Goal: Information Seeking & Learning: Learn about a topic

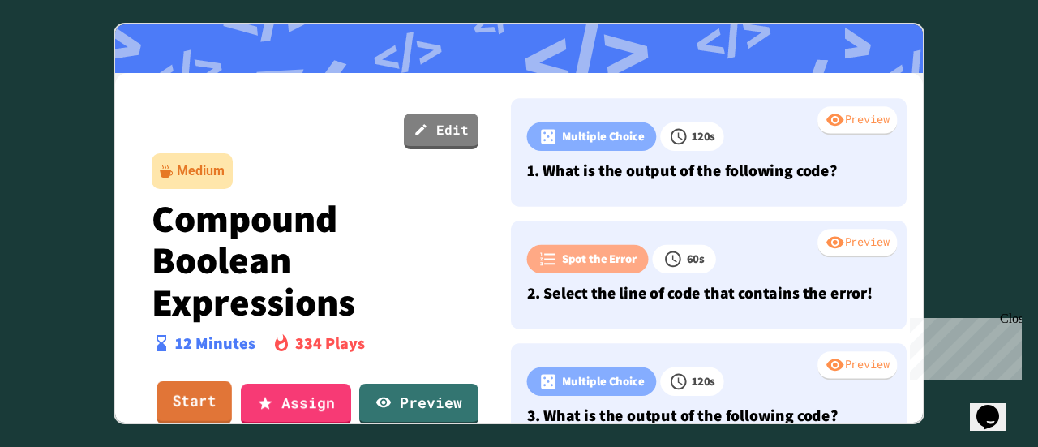
click at [186, 397] on link "Start" at bounding box center [193, 402] width 75 height 44
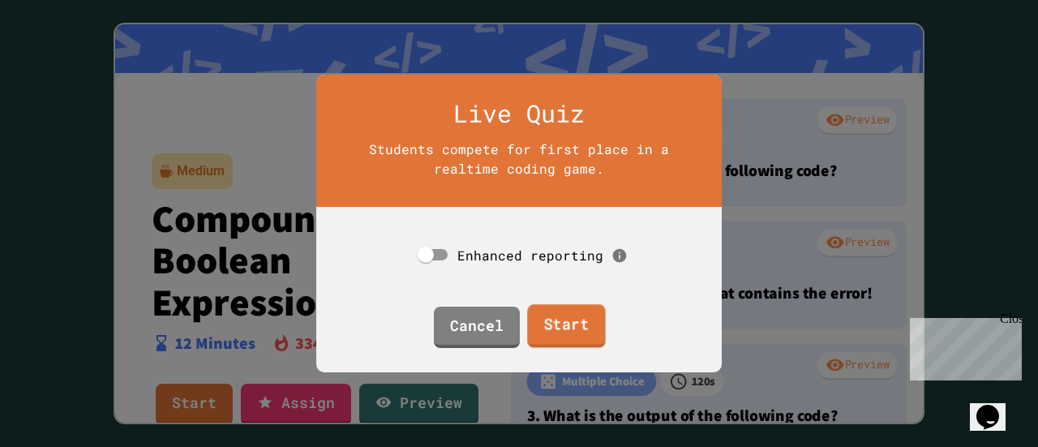
click at [573, 316] on link "Start" at bounding box center [566, 326] width 79 height 44
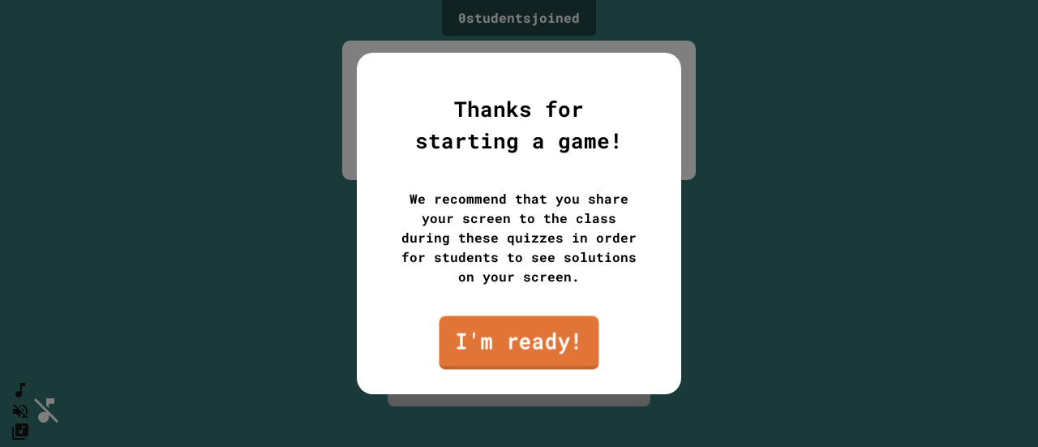
click at [511, 330] on link "I'm ready!" at bounding box center [519, 341] width 160 height 53
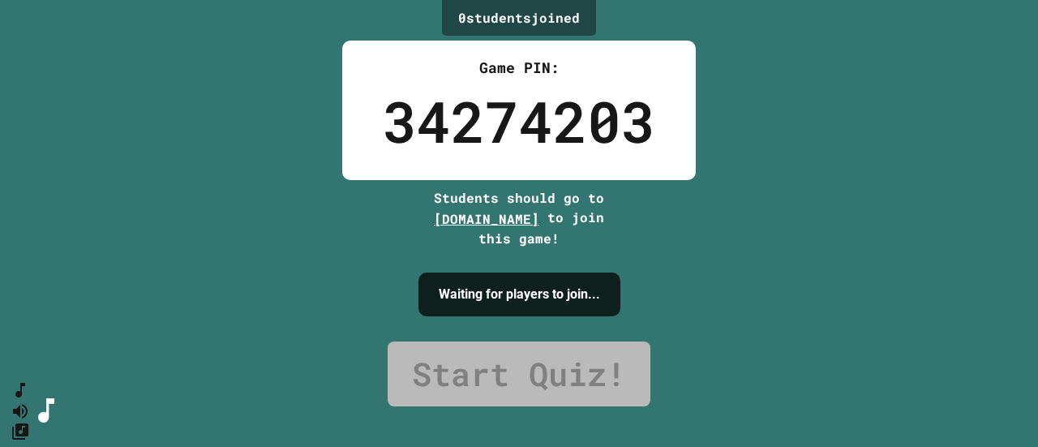
click at [926, 53] on div "0 student s joined Game PIN: 34274203 Students should go to [DOMAIN_NAME] to jo…" at bounding box center [519, 223] width 1038 height 447
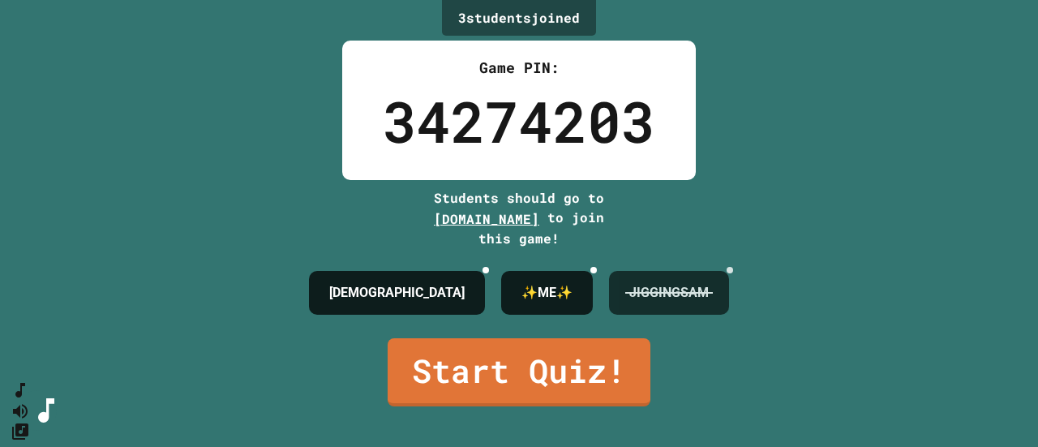
click at [733, 267] on div at bounding box center [729, 270] width 6 height 6
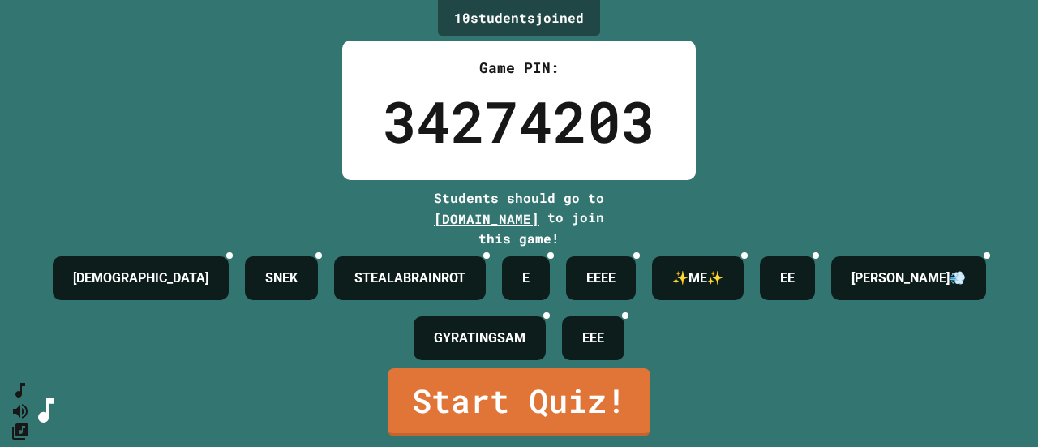
scroll to position [31, 0]
click at [515, 392] on link "Start Quiz!" at bounding box center [519, 400] width 262 height 71
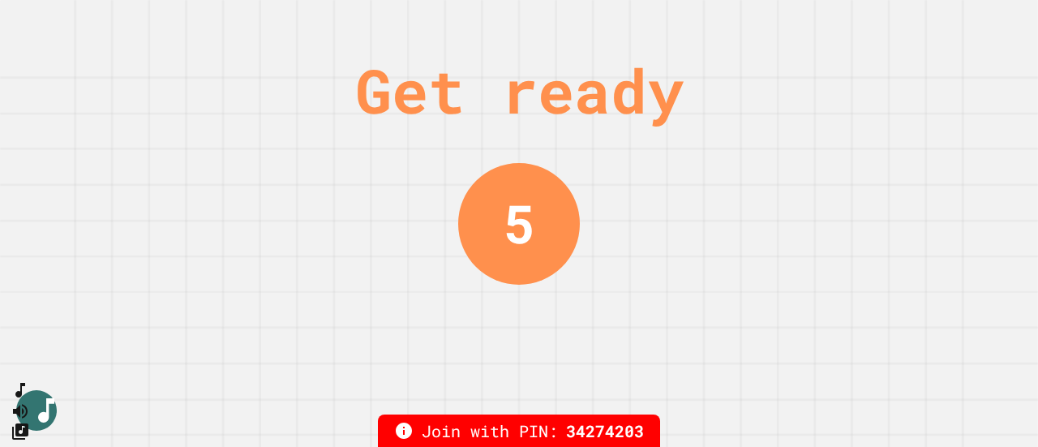
scroll to position [0, 0]
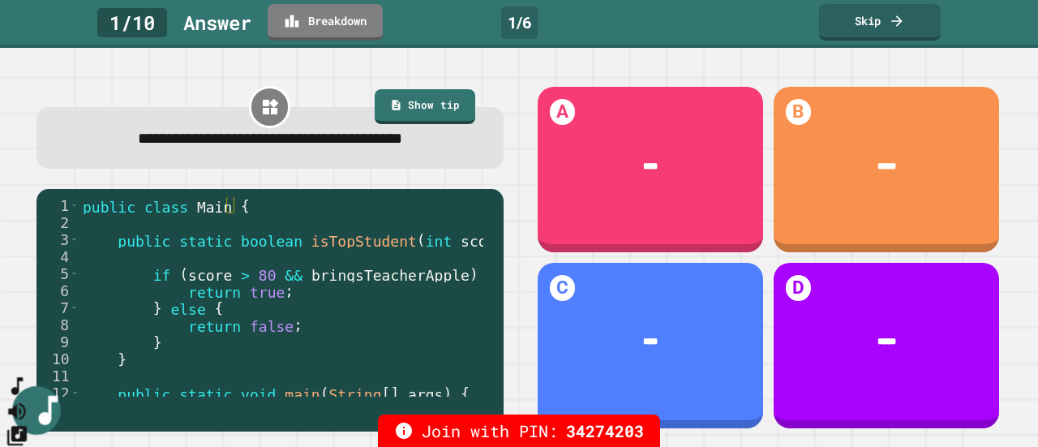
click at [29, 398] on icon "SpeedDial basic example" at bounding box center [18, 386] width 24 height 24
click at [29, 399] on icon "Mute music" at bounding box center [18, 411] width 24 height 24
click at [26, 402] on icon "Unmute music" at bounding box center [17, 411] width 18 height 18
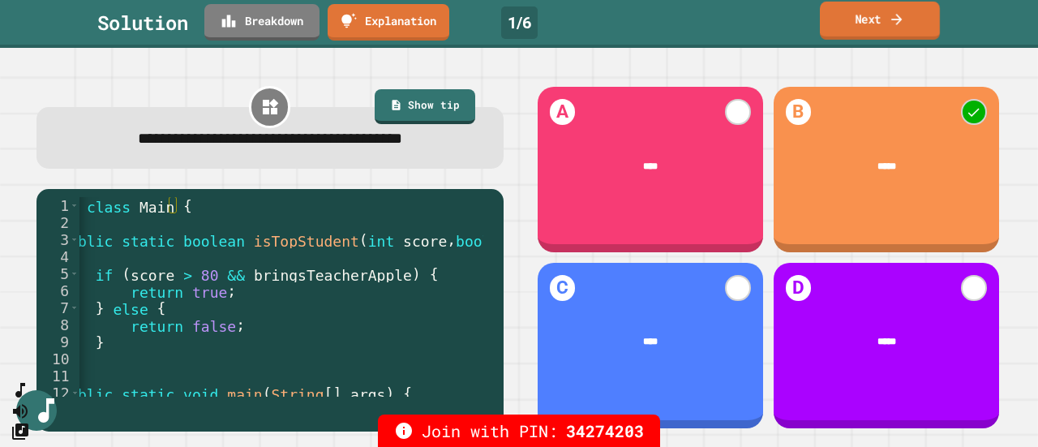
click at [887, 20] on link "Next" at bounding box center [879, 21] width 120 height 38
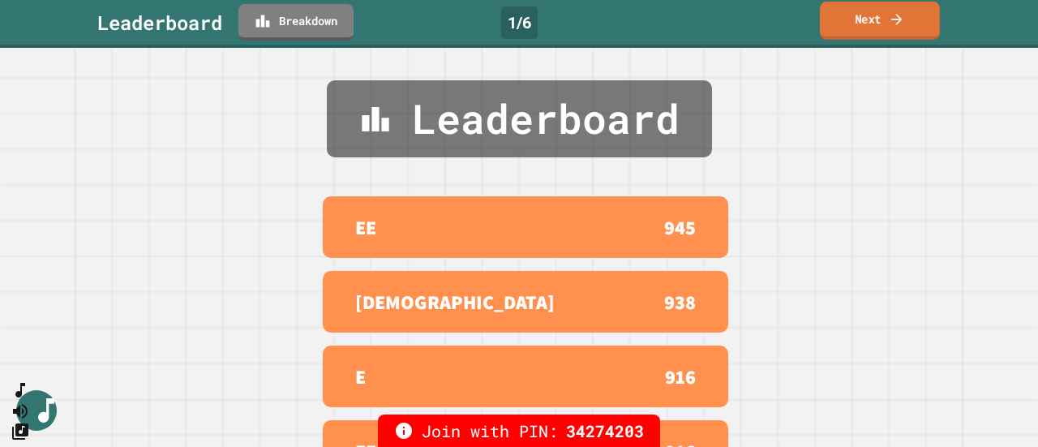
click at [851, 17] on link "Next" at bounding box center [879, 21] width 120 height 38
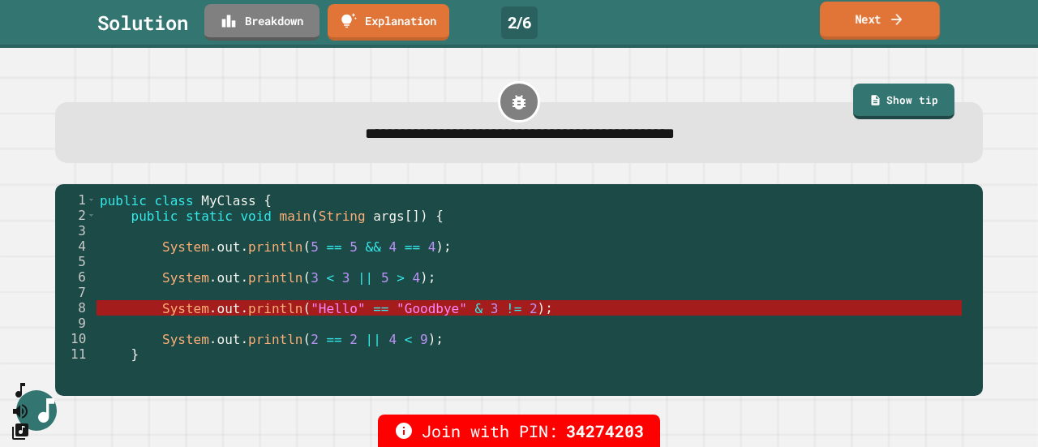
click at [851, 17] on link "Next" at bounding box center [879, 21] width 120 height 38
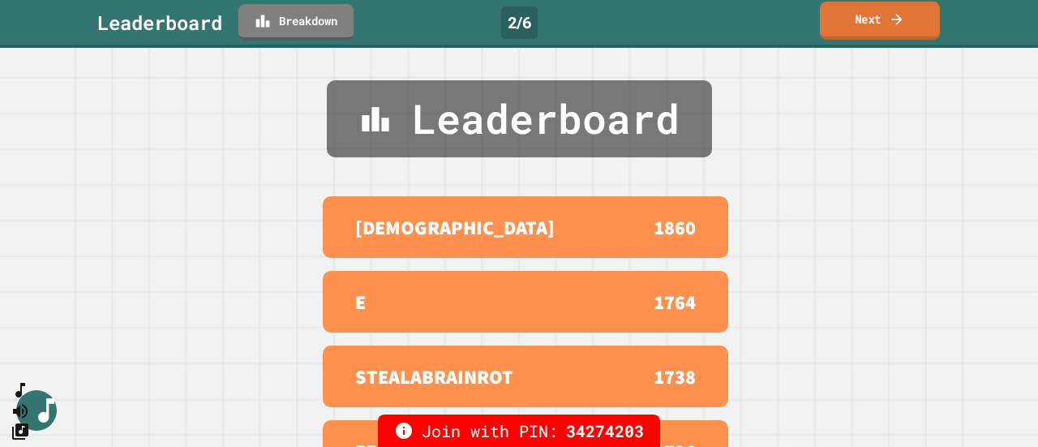
click at [851, 17] on link "Next" at bounding box center [879, 21] width 120 height 38
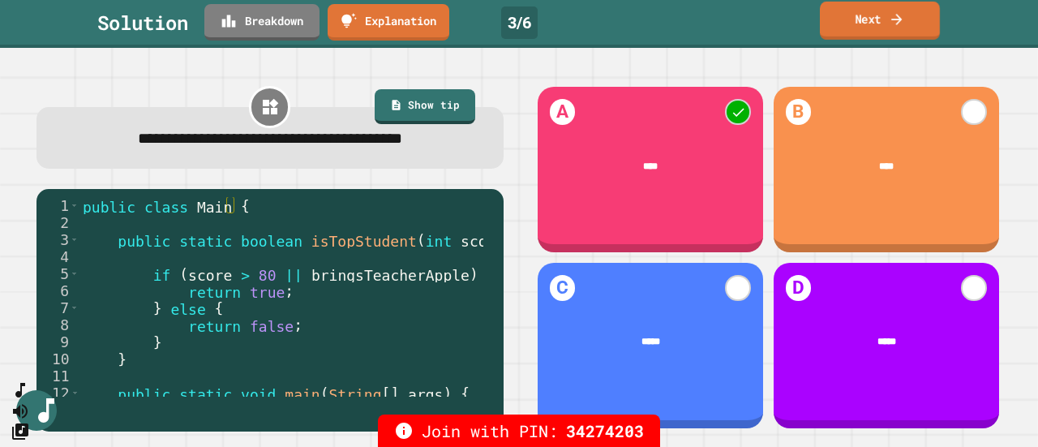
click at [851, 17] on link "Next" at bounding box center [879, 21] width 120 height 38
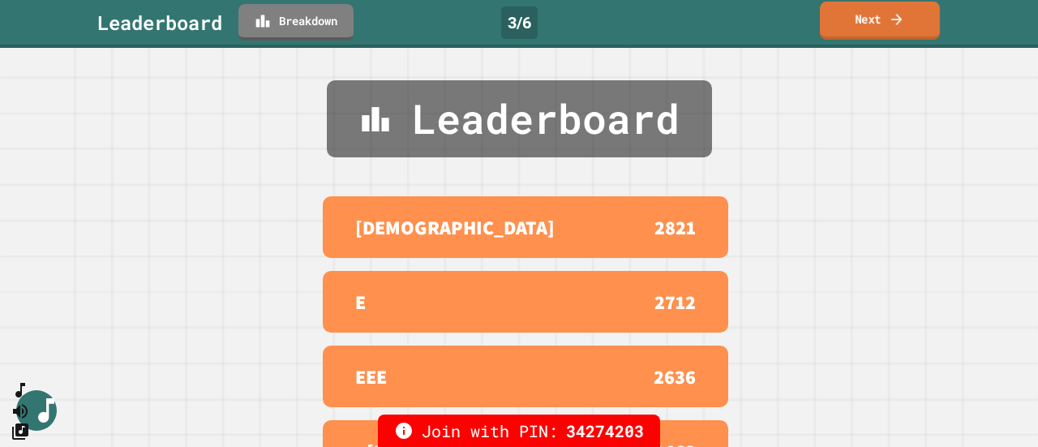
click at [851, 17] on link "Next" at bounding box center [879, 21] width 120 height 38
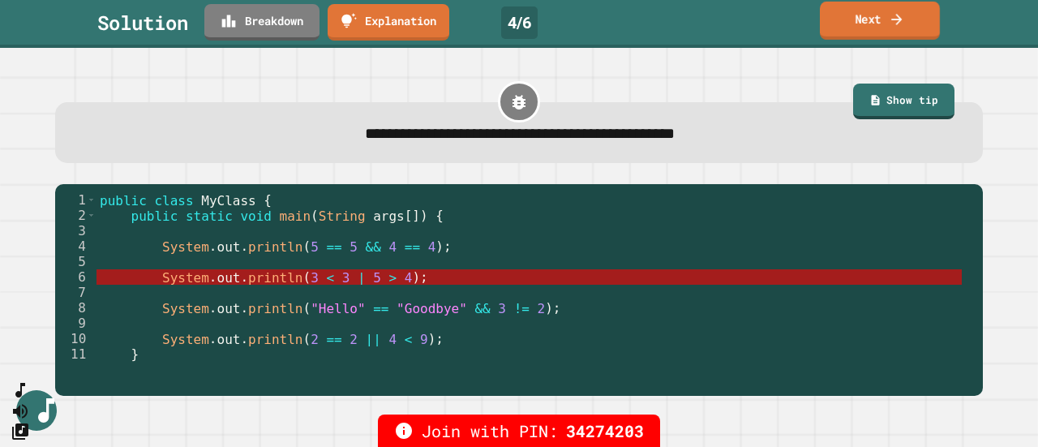
click at [851, 17] on link "Next" at bounding box center [879, 21] width 120 height 38
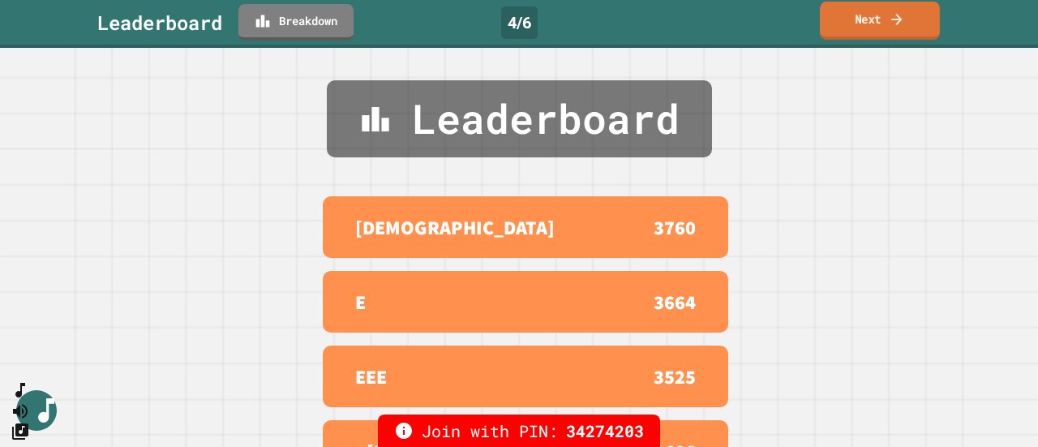
click at [851, 17] on link "Next" at bounding box center [879, 21] width 120 height 38
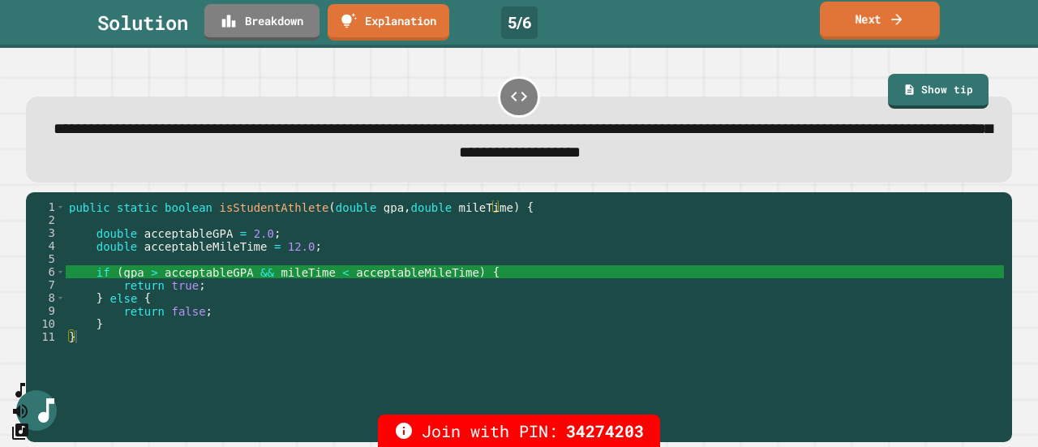
click at [851, 17] on link "Next" at bounding box center [879, 21] width 120 height 38
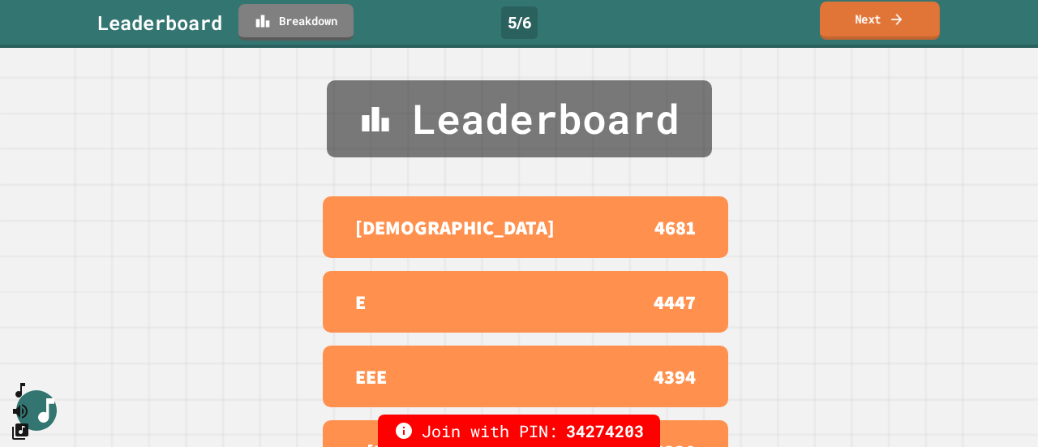
click at [851, 17] on link "Next" at bounding box center [879, 21] width 120 height 38
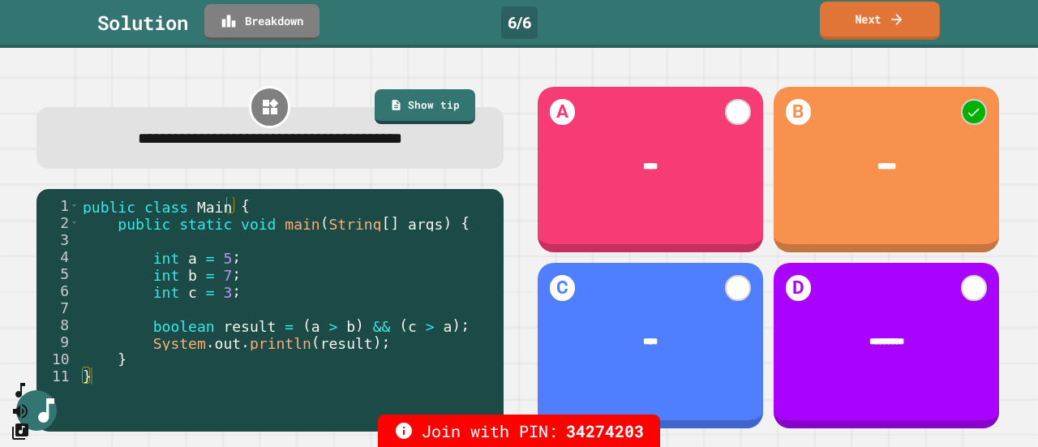
click at [847, 17] on link "Next" at bounding box center [879, 21] width 120 height 38
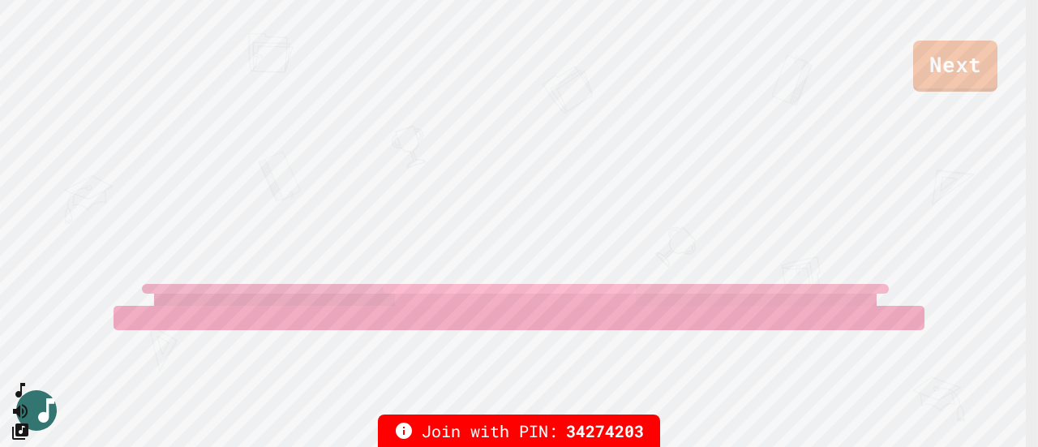
click at [601, 41] on div "Next" at bounding box center [519, 46] width 1038 height 92
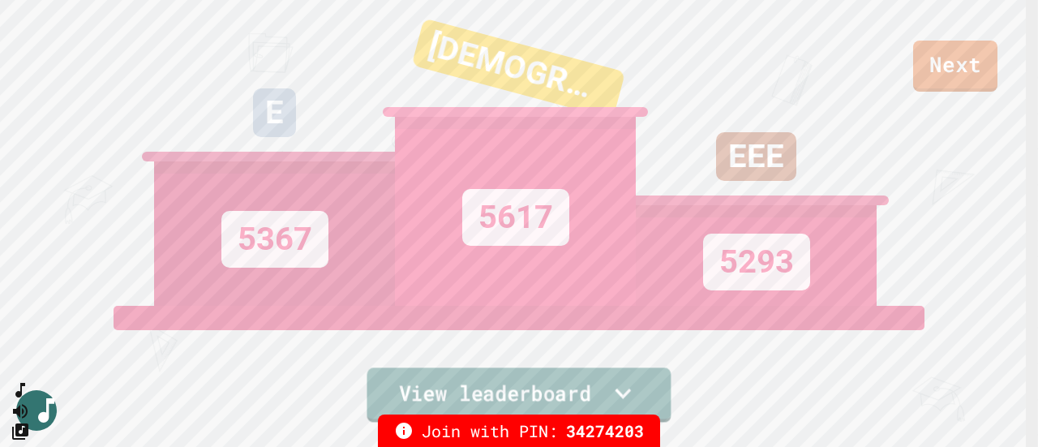
click at [593, 385] on link "View leaderboard" at bounding box center [519, 394] width 304 height 54
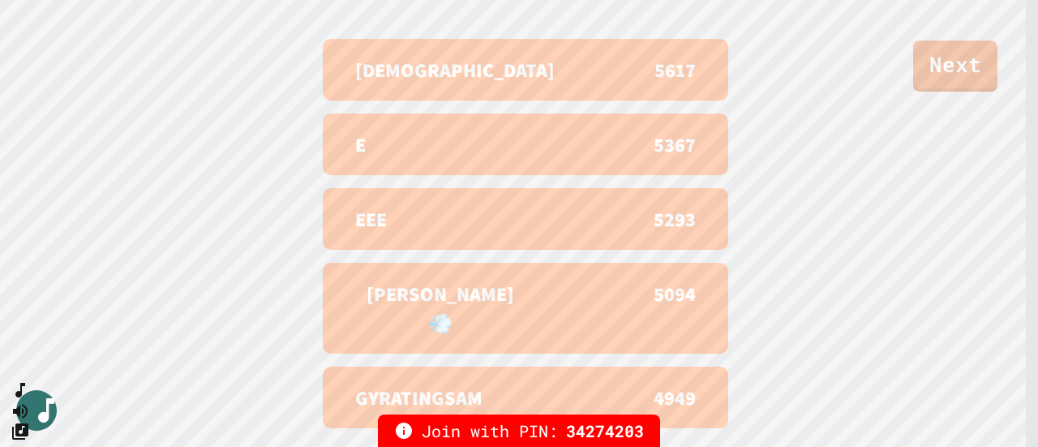
scroll to position [674, 0]
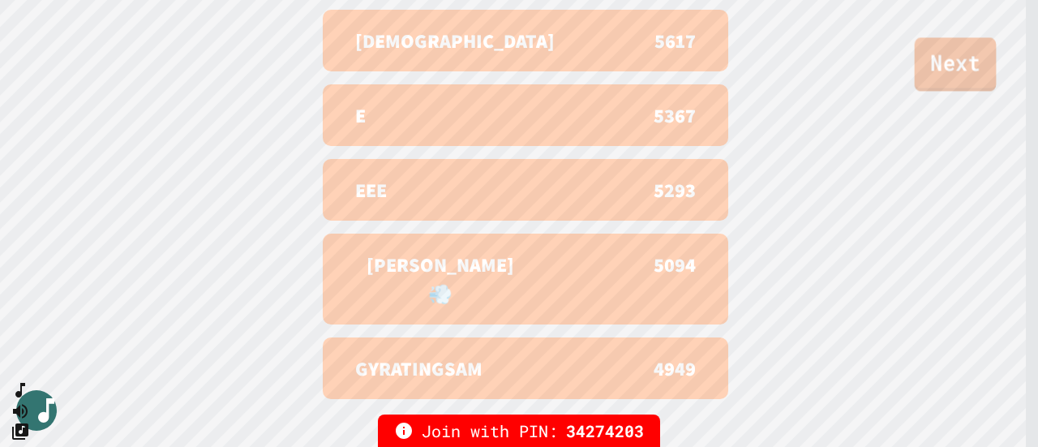
click at [922, 48] on link "Next" at bounding box center [955, 63] width 82 height 53
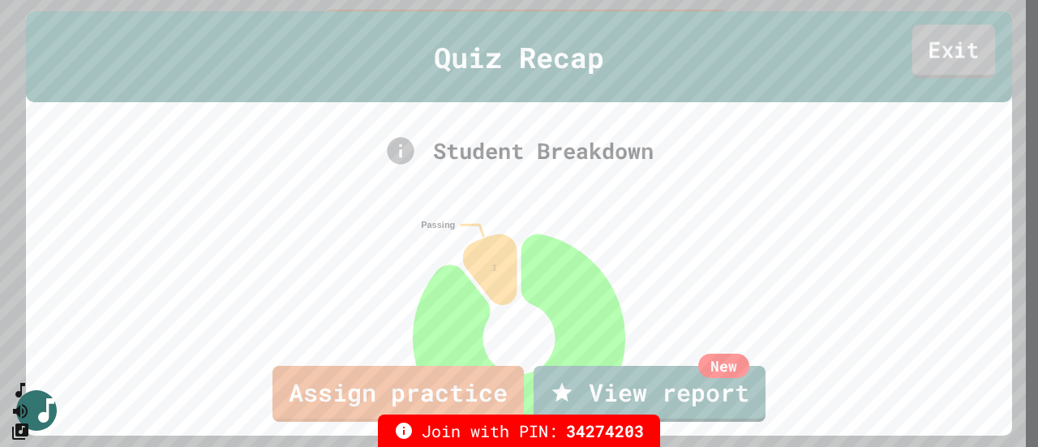
click at [922, 48] on link "Exit" at bounding box center [953, 50] width 83 height 53
